Goal: Task Accomplishment & Management: Complete application form

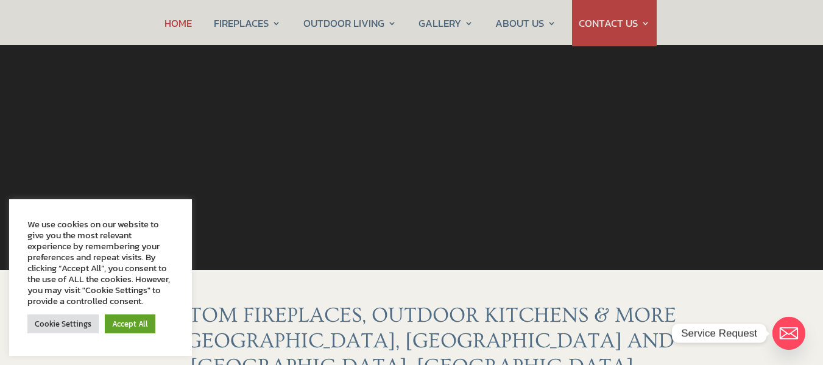
scroll to position [244, 0]
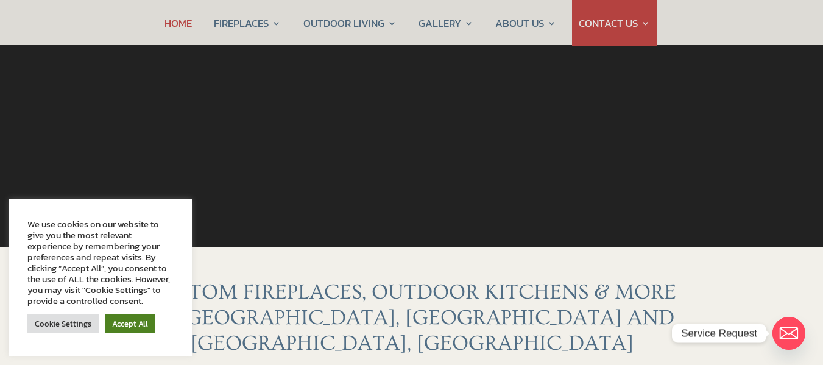
click at [118, 323] on link "Accept All" at bounding box center [130, 323] width 51 height 19
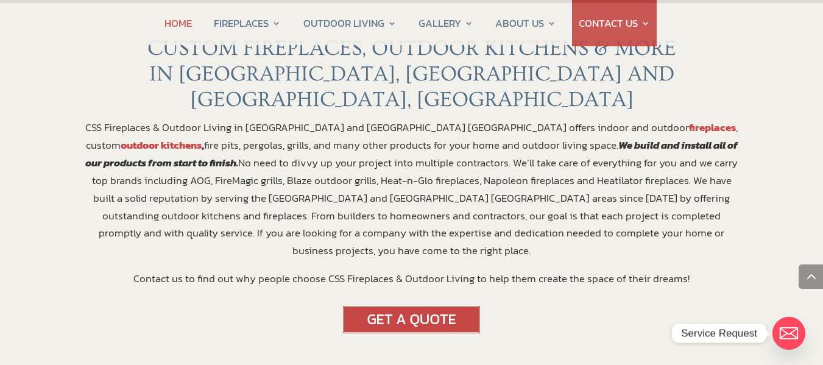
scroll to position [609, 0]
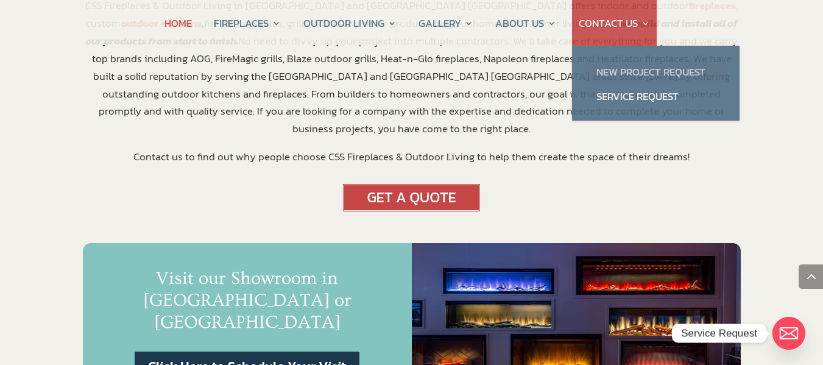
click at [675, 72] on link "New Project Request" at bounding box center [655, 72] width 143 height 24
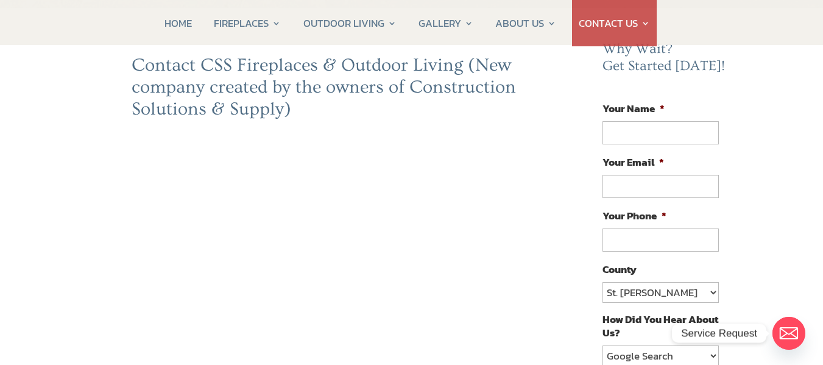
scroll to position [244, 0]
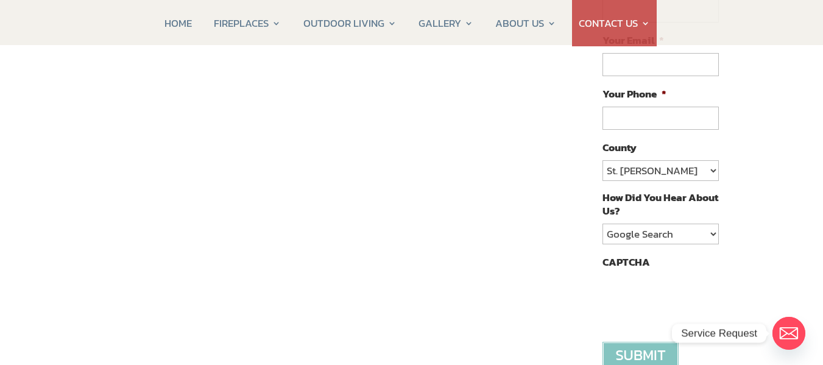
click at [569, 177] on div "Contact CSS Fireplaces & Outdoor Living (New company created by the owners of C…" at bounding box center [327, 309] width 489 height 755
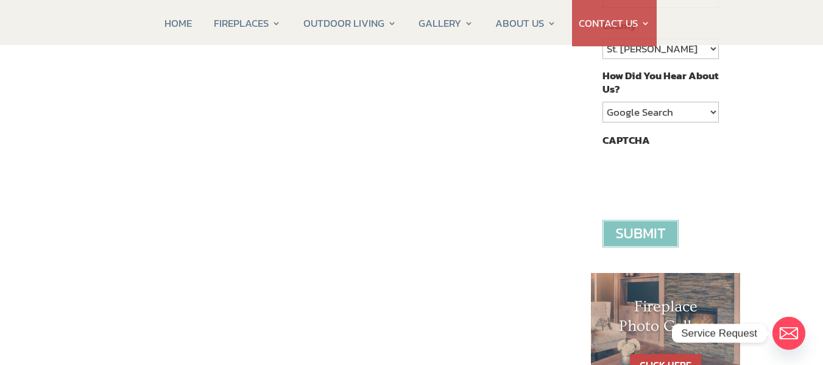
click at [534, 224] on div "Contact CSS Fireplaces & Outdoor Living (New company created by the owners of C…" at bounding box center [327, 187] width 489 height 755
click at [535, 166] on div "Contact CSS Fireplaces & Outdoor Living (New company created by the owners of C…" at bounding box center [327, 187] width 489 height 755
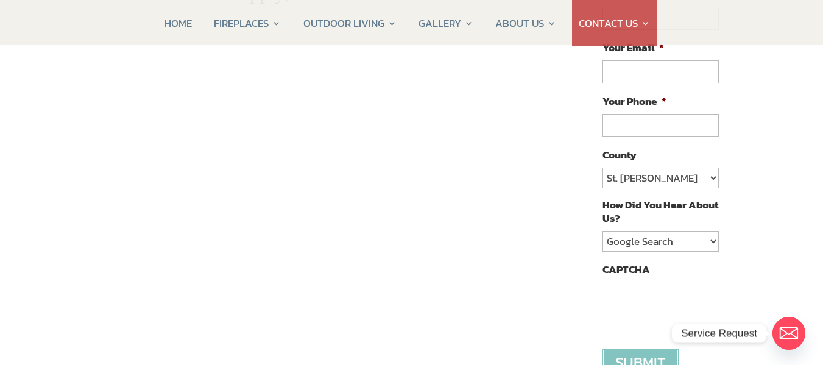
scroll to position [244, 0]
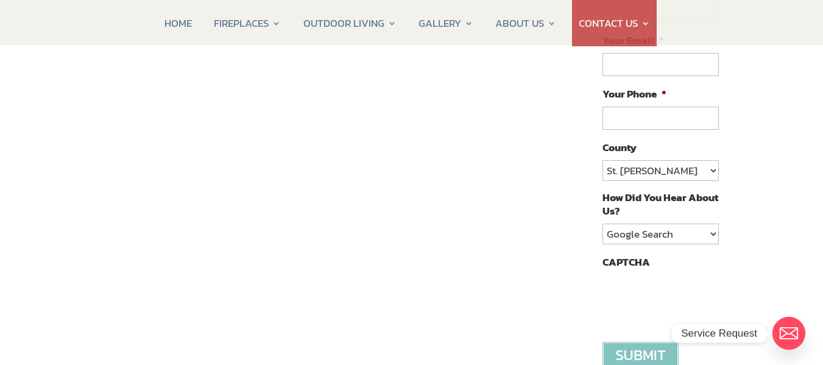
click at [526, 220] on div "Contact CSS Fireplaces & Outdoor Living (New company created by the owners of C…" at bounding box center [327, 309] width 489 height 755
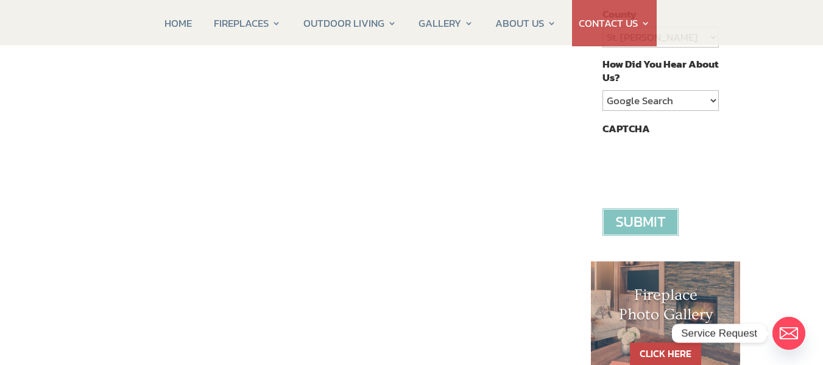
scroll to position [366, 0]
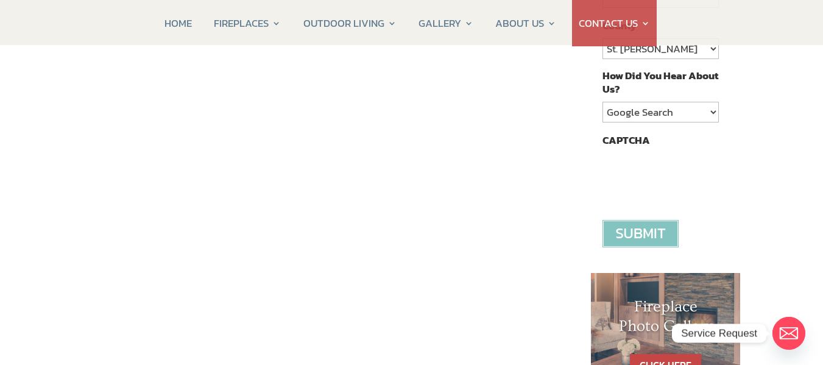
click at [60, 213] on div "Contact CSS Fireplaces & Outdoor Living (New company created by the owners of C…" at bounding box center [411, 252] width 823 height 977
